Goal: Task Accomplishment & Management: Manage account settings

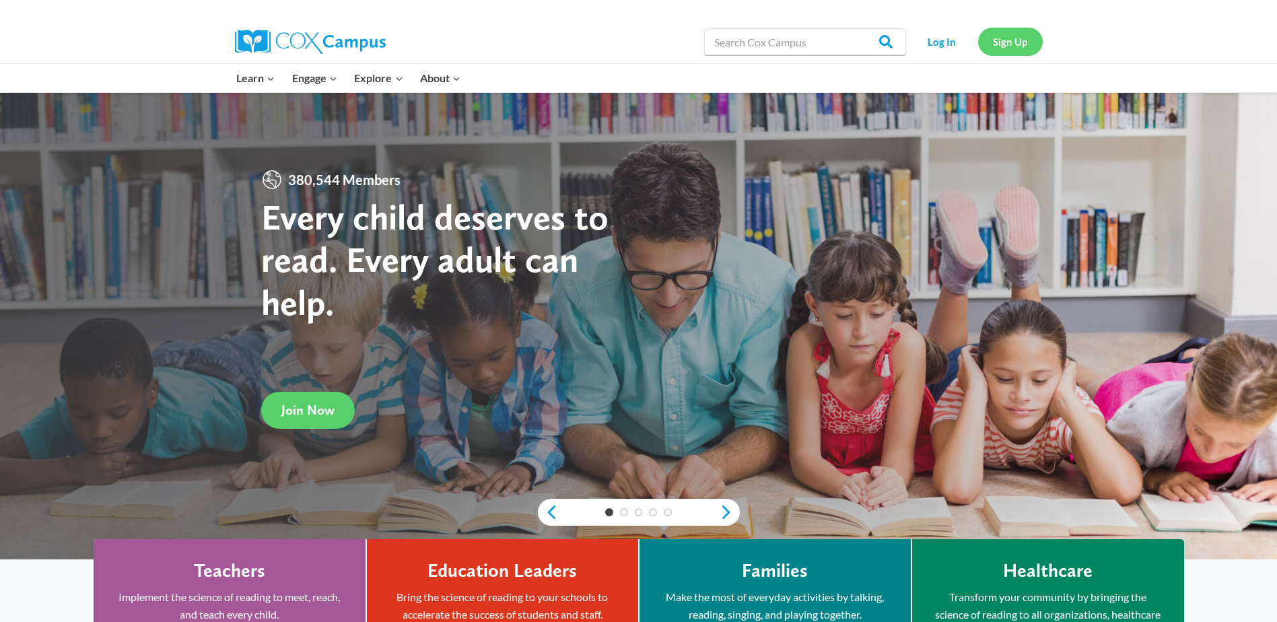
click at [998, 34] on link "Sign Up" at bounding box center [1010, 42] width 65 height 28
click at [940, 39] on link "Log In" at bounding box center [942, 42] width 59 height 28
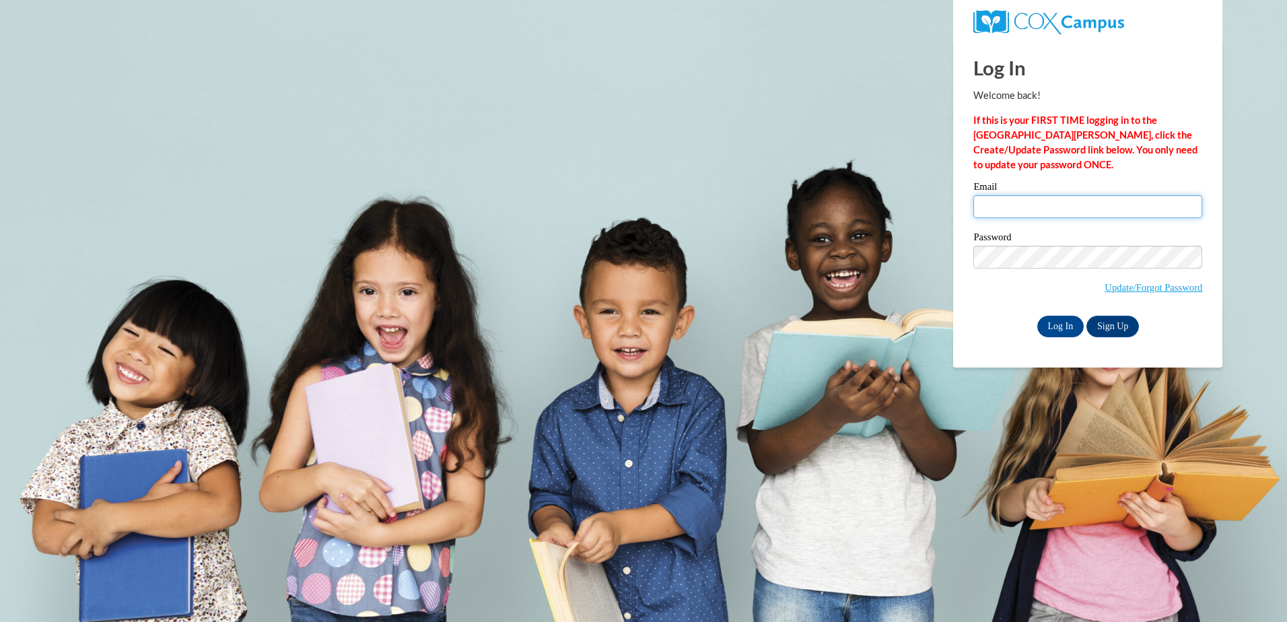
click at [1008, 209] on input "Email" at bounding box center [1087, 206] width 229 height 23
type input "marta.anderton@cobbk12.org"
click at [1037, 316] on input "Log In" at bounding box center [1060, 327] width 47 height 22
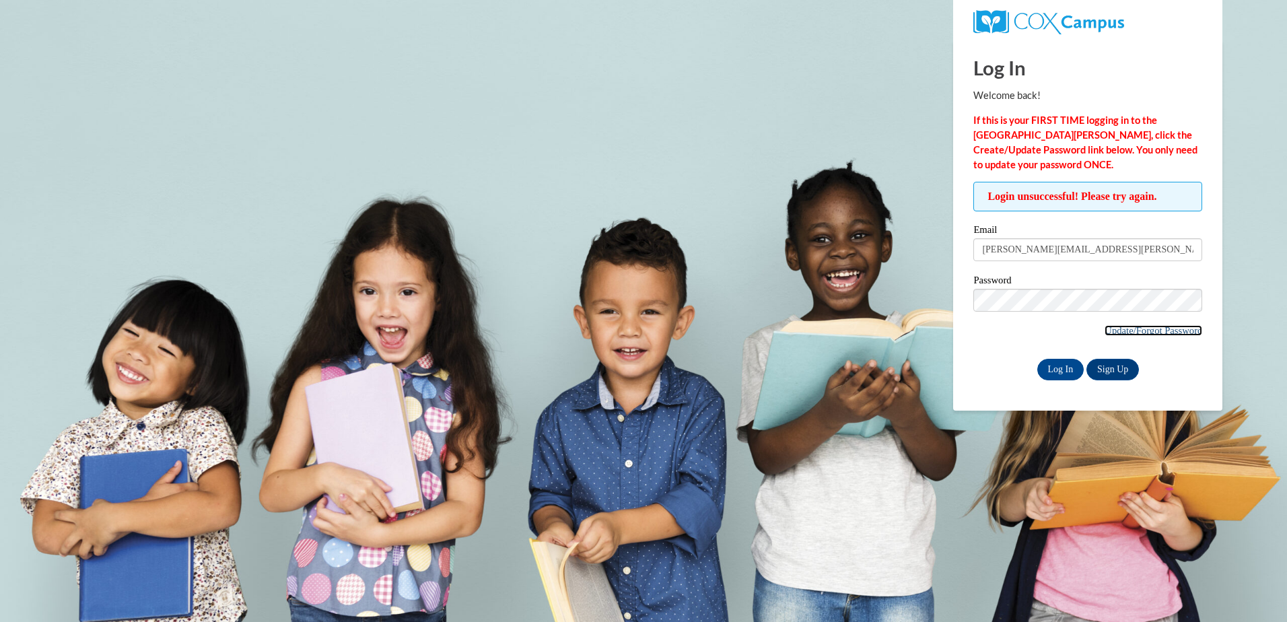
click at [1167, 331] on link "Update/Forgot Password" at bounding box center [1154, 330] width 98 height 11
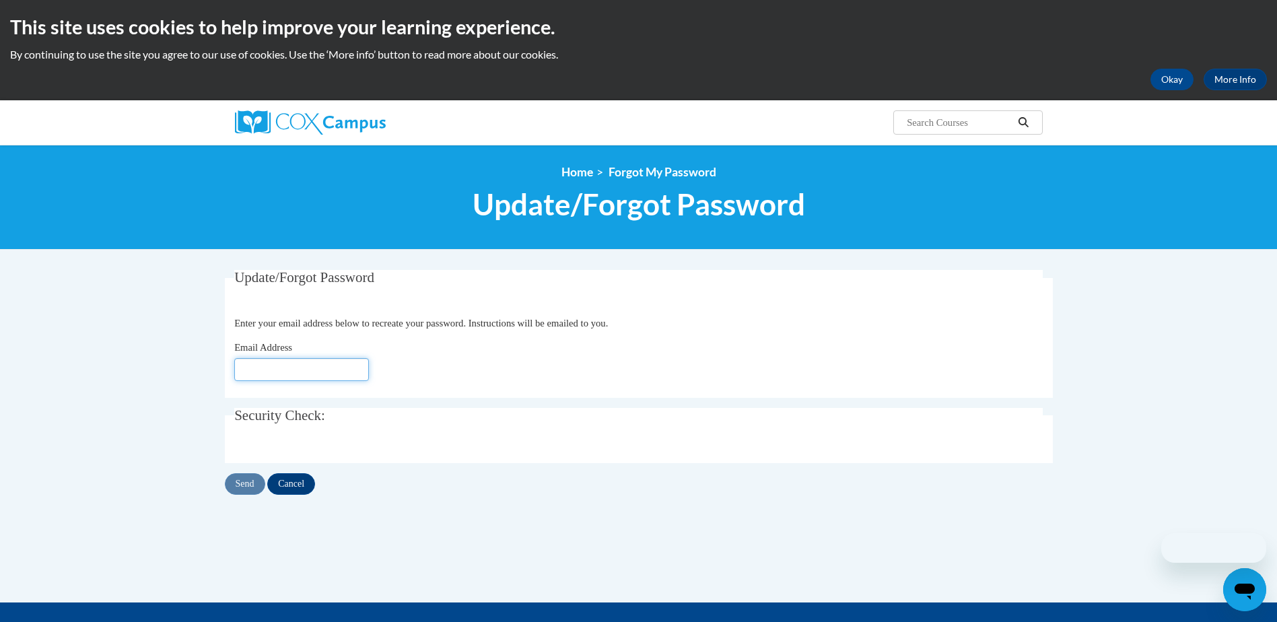
click at [283, 379] on input "Email Address" at bounding box center [301, 369] width 135 height 23
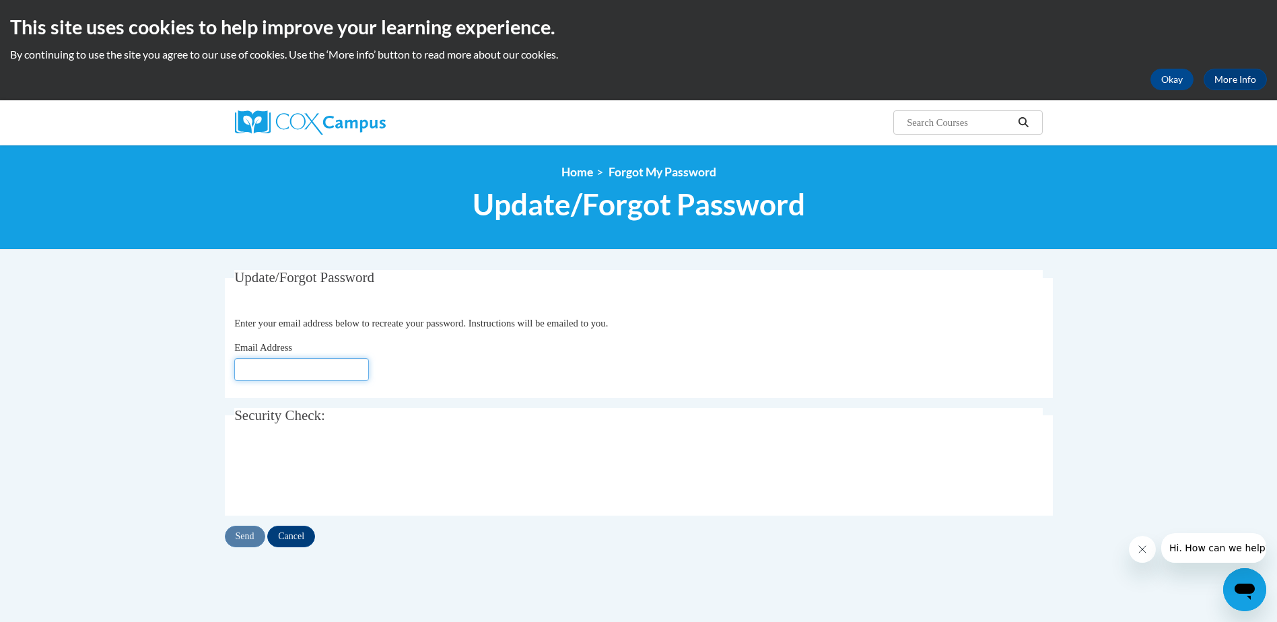
type input "marta.anderton@cobbk12.org"
click at [248, 535] on input "Send" at bounding box center [245, 537] width 40 height 22
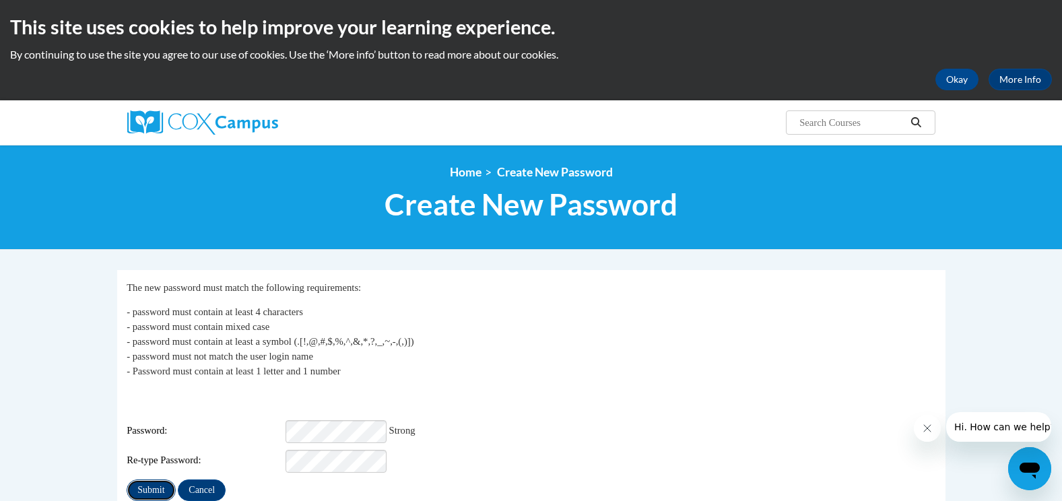
click at [160, 479] on input "Submit" at bounding box center [151, 490] width 48 height 22
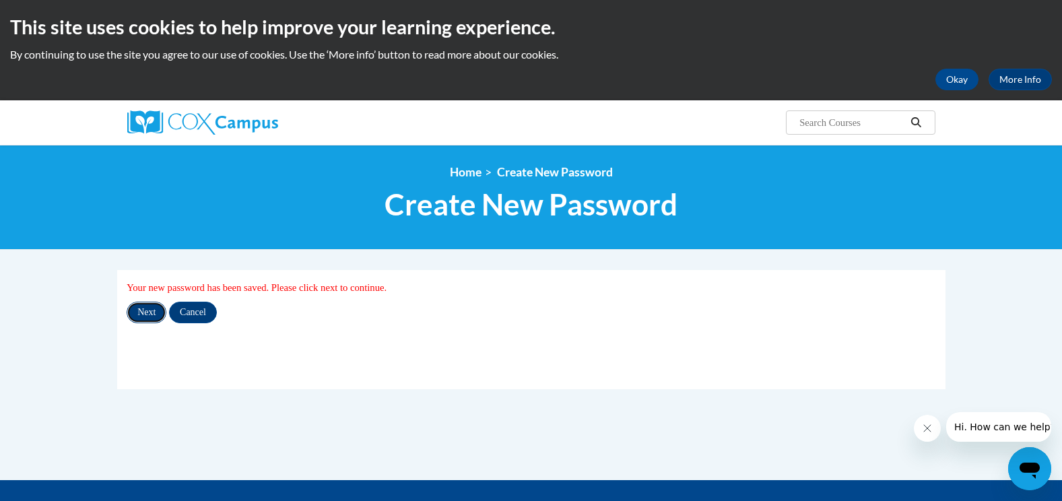
click at [158, 308] on input "Next" at bounding box center [147, 313] width 40 height 22
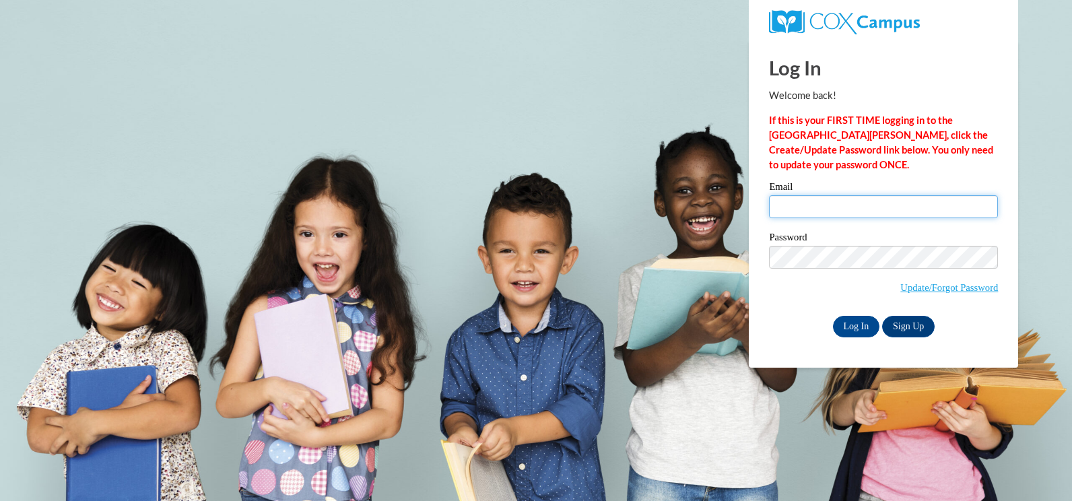
click at [828, 200] on input "Email" at bounding box center [883, 206] width 229 height 23
type input "marta.anderton@cobbk12.org"
click at [788, 279] on span "Update/Forgot Password" at bounding box center [883, 274] width 229 height 56
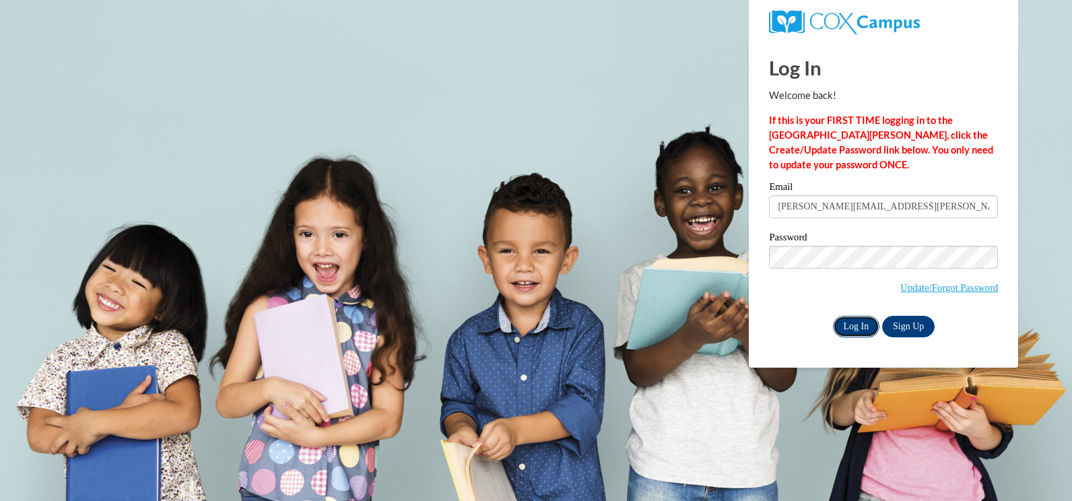
click at [852, 324] on input "Log In" at bounding box center [856, 327] width 47 height 22
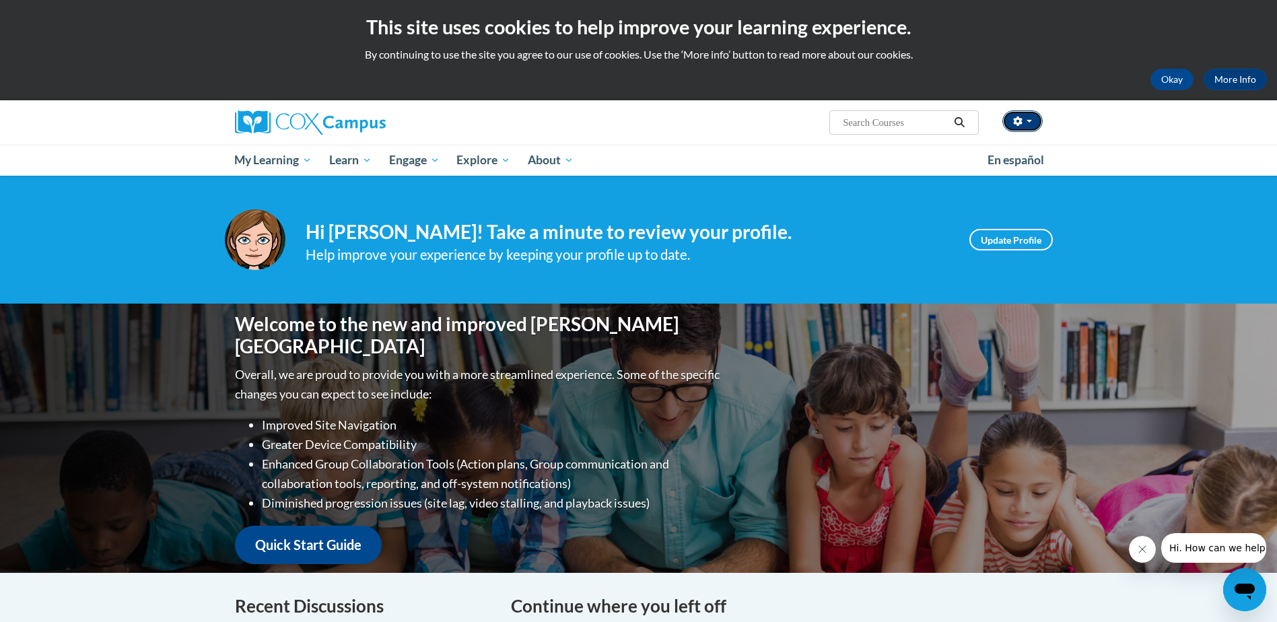
click at [1024, 123] on button "button" at bounding box center [1022, 121] width 40 height 22
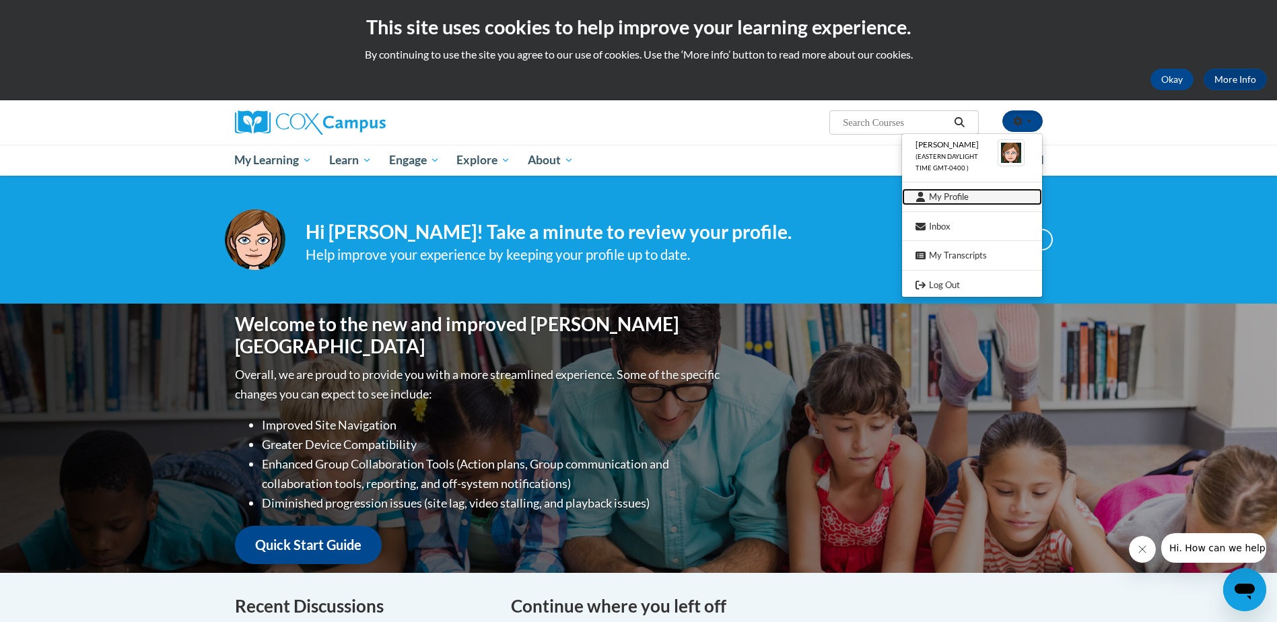
click at [953, 192] on link "My Profile" at bounding box center [972, 196] width 140 height 17
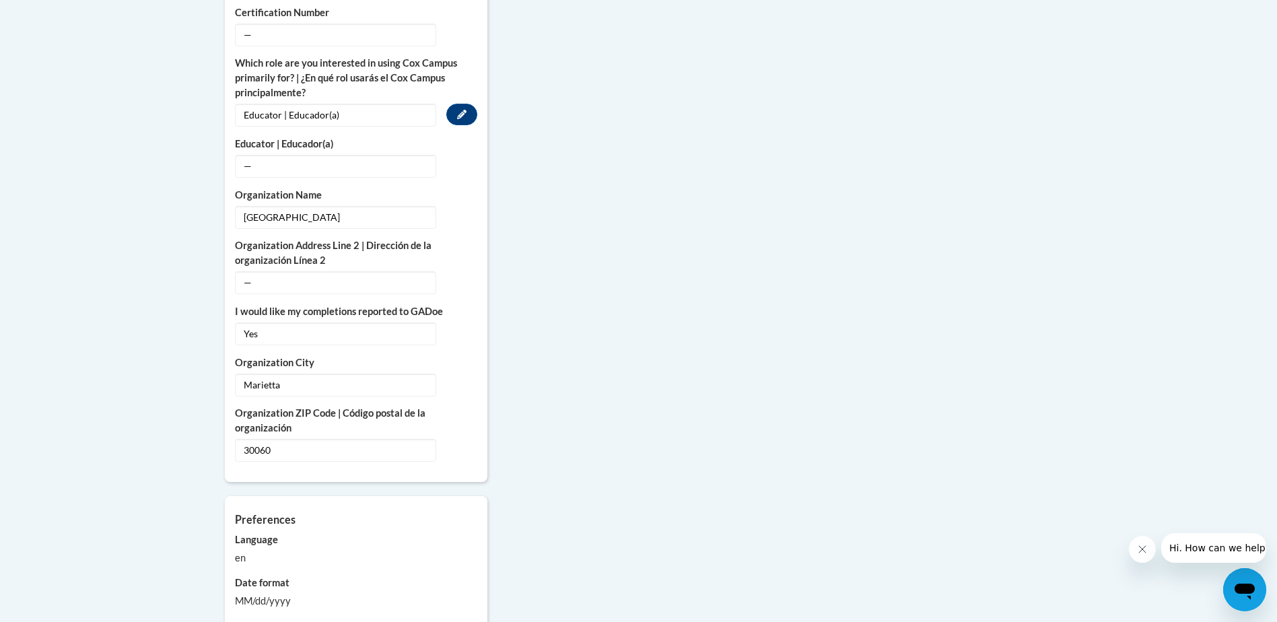
scroll to position [875, 0]
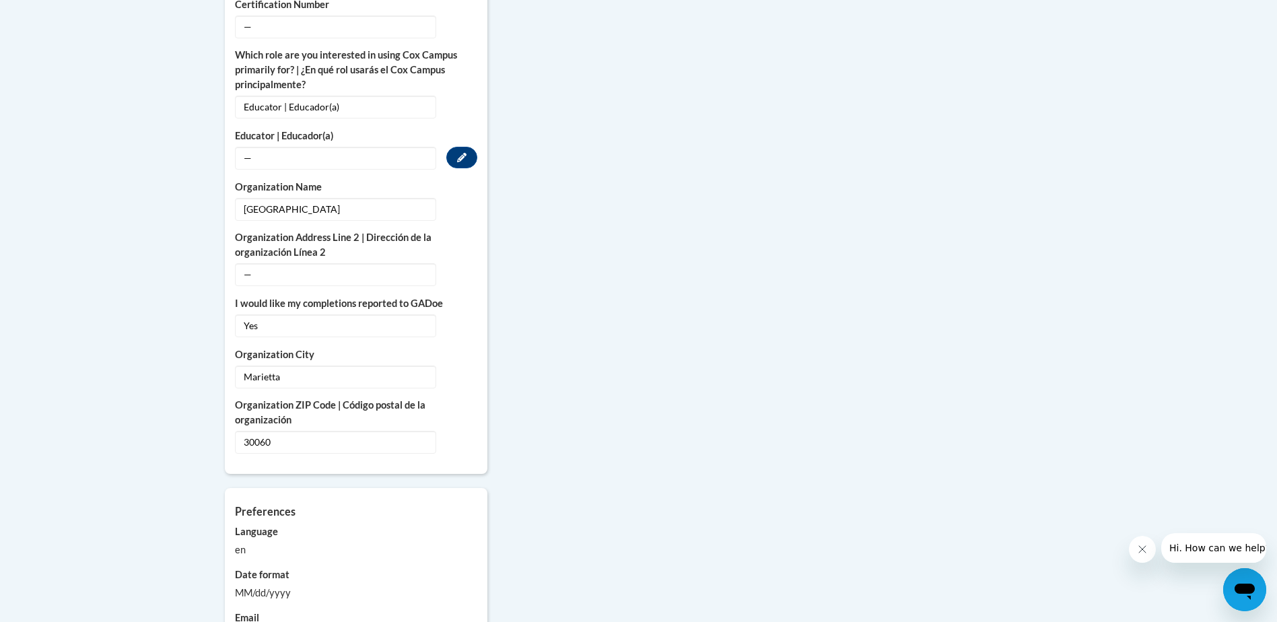
click at [401, 147] on span "—" at bounding box center [335, 158] width 201 height 23
click at [458, 153] on icon "Custom profile fields" at bounding box center [461, 157] width 9 height 9
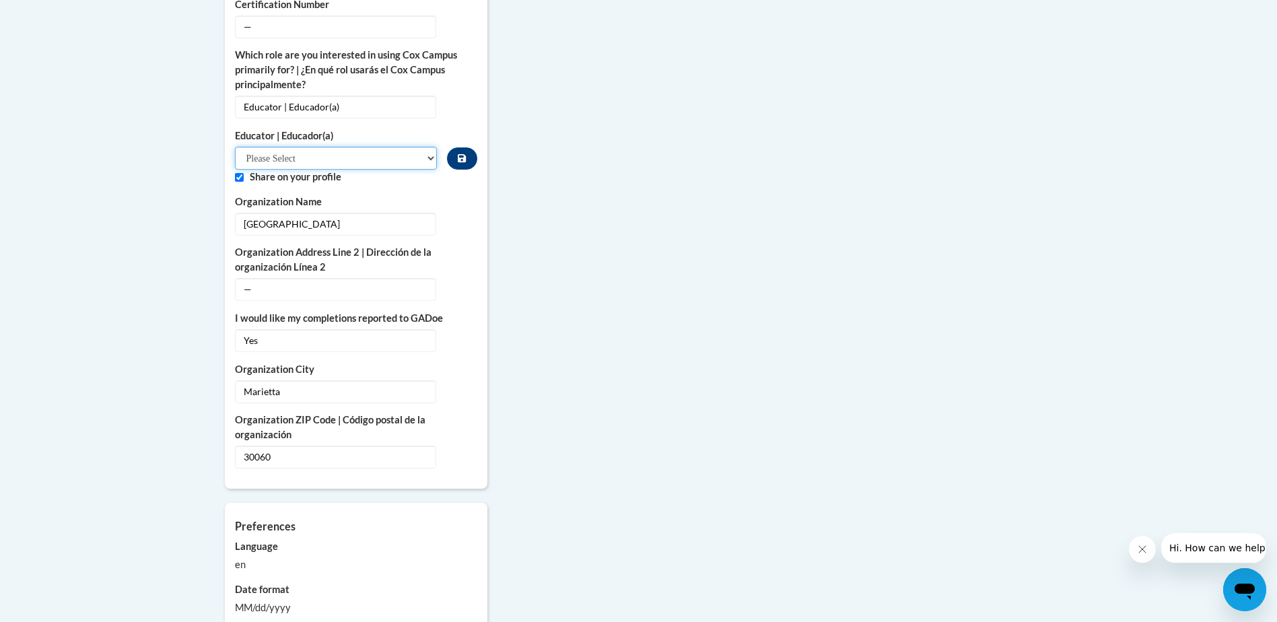
click at [424, 147] on select "Please Select Early Learning/Daycare Teacher/Family Home Care Provider | Maestr…" at bounding box center [336, 158] width 203 height 23
select select "11a86997-7122-4e2e-80c7-11975180ece4"
click at [235, 147] on select "Please Select Early Learning/Daycare Teacher/Family Home Care Provider | Maestr…" at bounding box center [336, 158] width 203 height 23
click at [459, 153] on icon "Custom profile fields" at bounding box center [462, 157] width 8 height 9
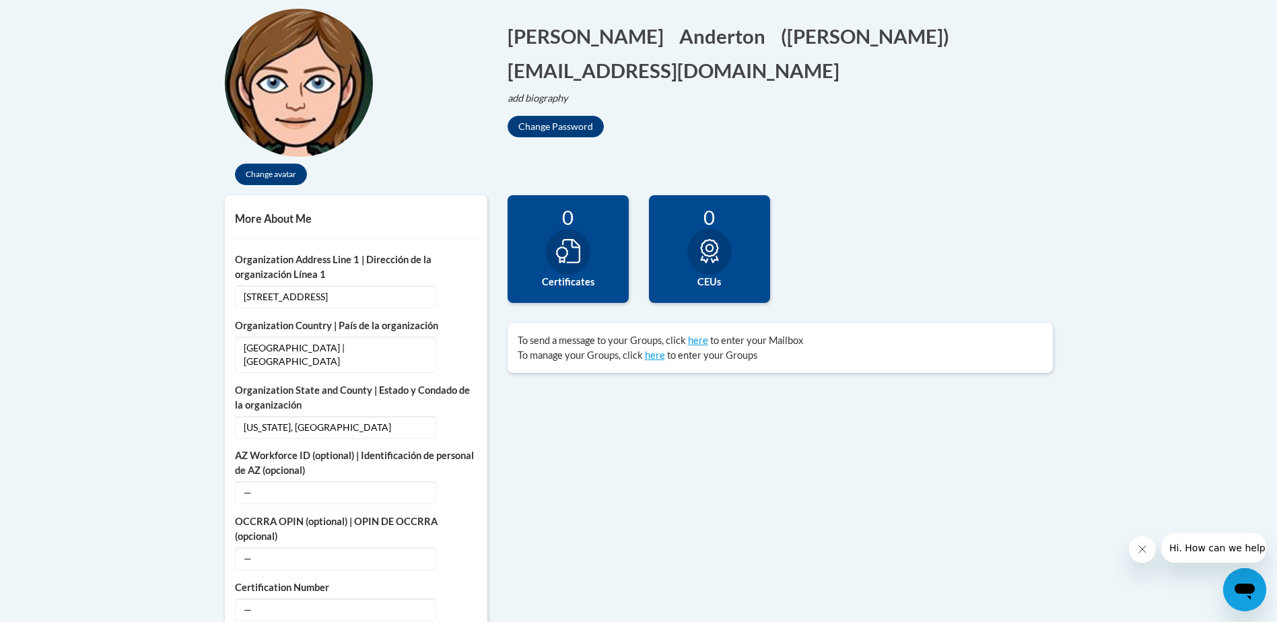
scroll to position [135, 0]
